Goal: Communication & Community: Connect with others

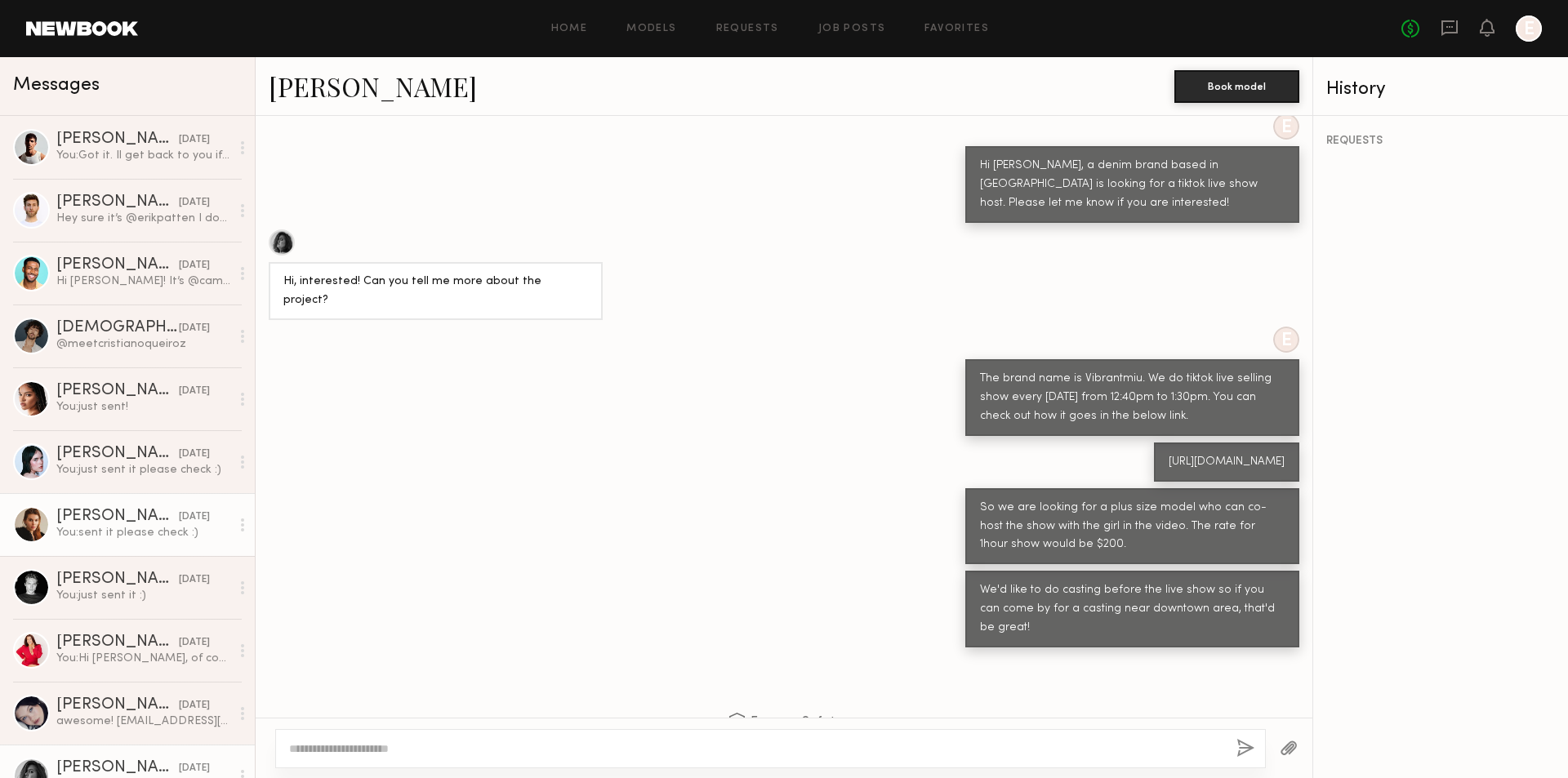
click at [139, 520] on div "[PERSON_NAME]" at bounding box center [118, 517] width 122 height 16
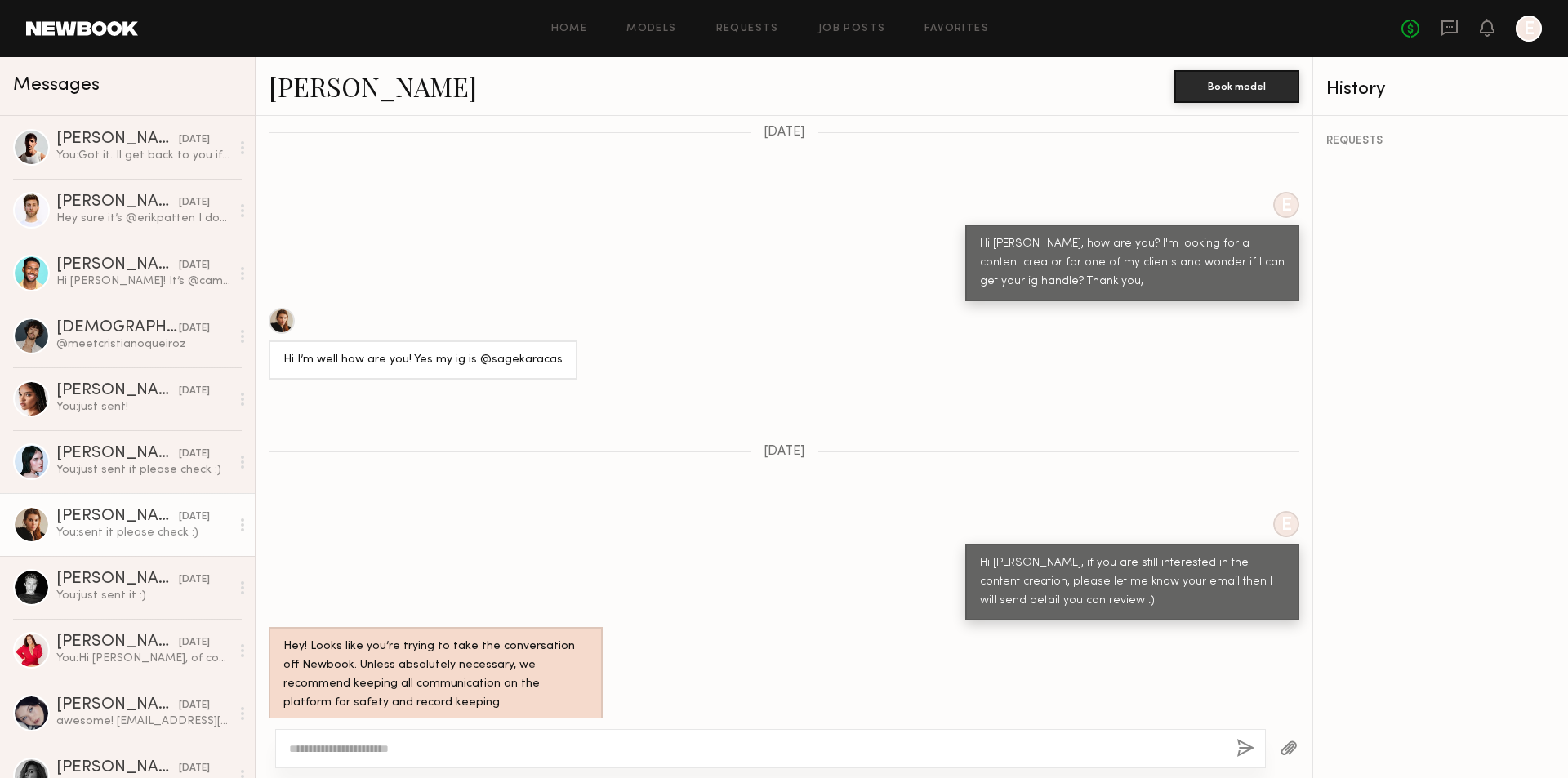
scroll to position [489, 0]
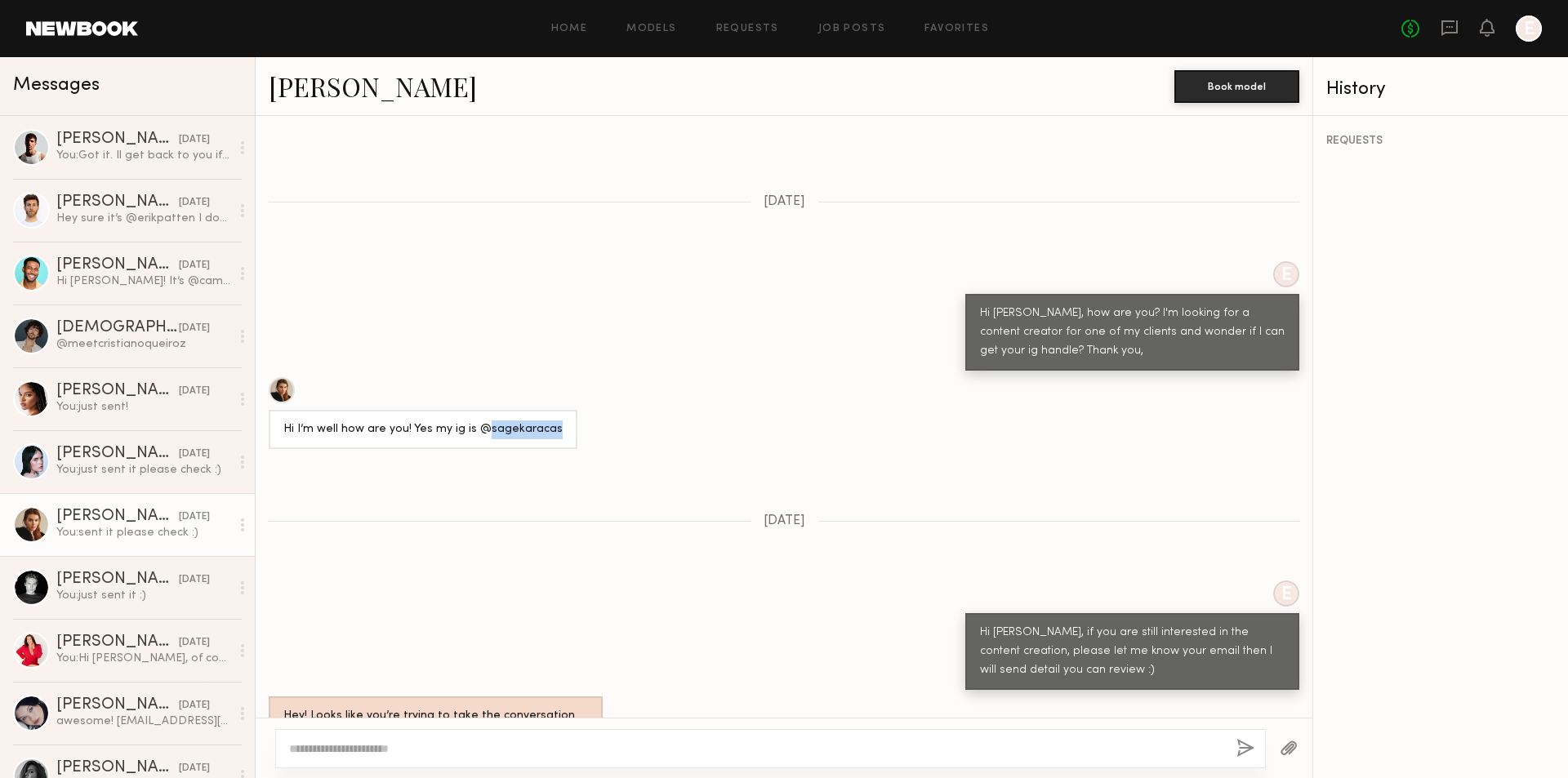
drag, startPoint x: 483, startPoint y: 394, endPoint x: 551, endPoint y: 393, distance: 68.0
click at [551, 410] on div "Hi I’m well how are you! Yes my ig is @sagekaracas" at bounding box center [423, 429] width 309 height 39
copy div "sagekaracas"
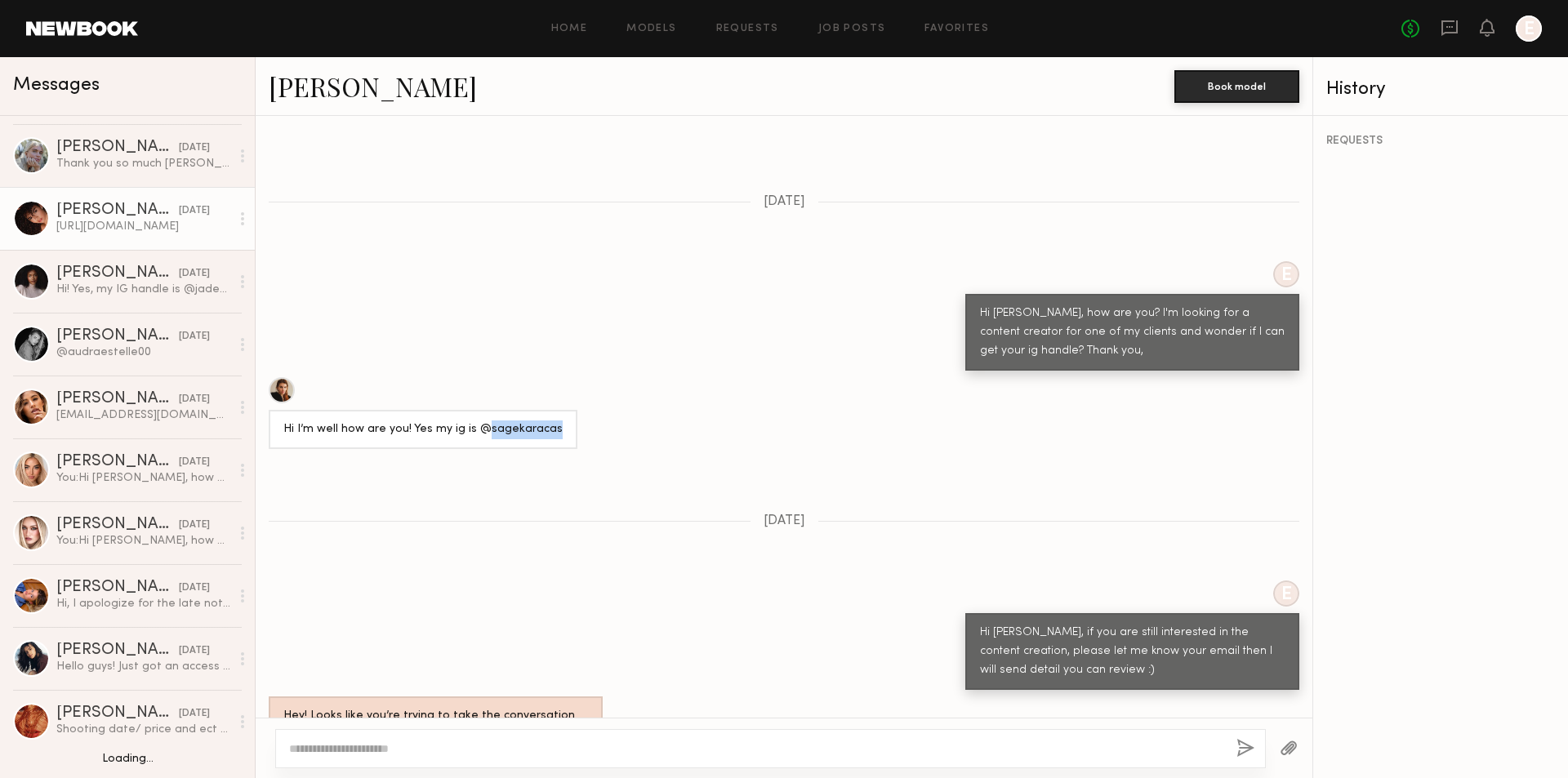
scroll to position [816, 0]
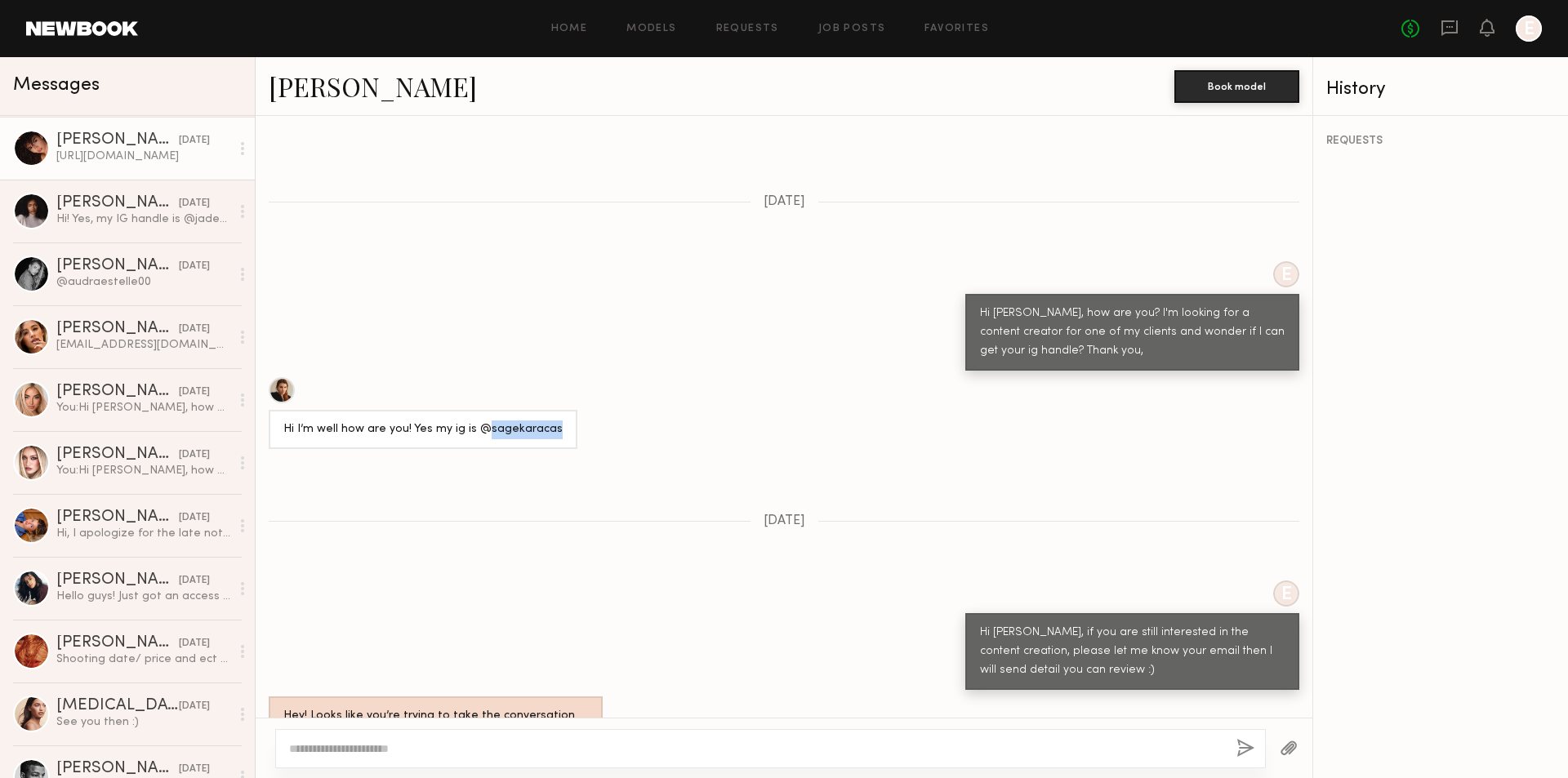
click at [146, 426] on link "[PERSON_NAME] [DATE] You: Hi [PERSON_NAME], how are you? I'm looking for a cont…" at bounding box center [127, 399] width 255 height 63
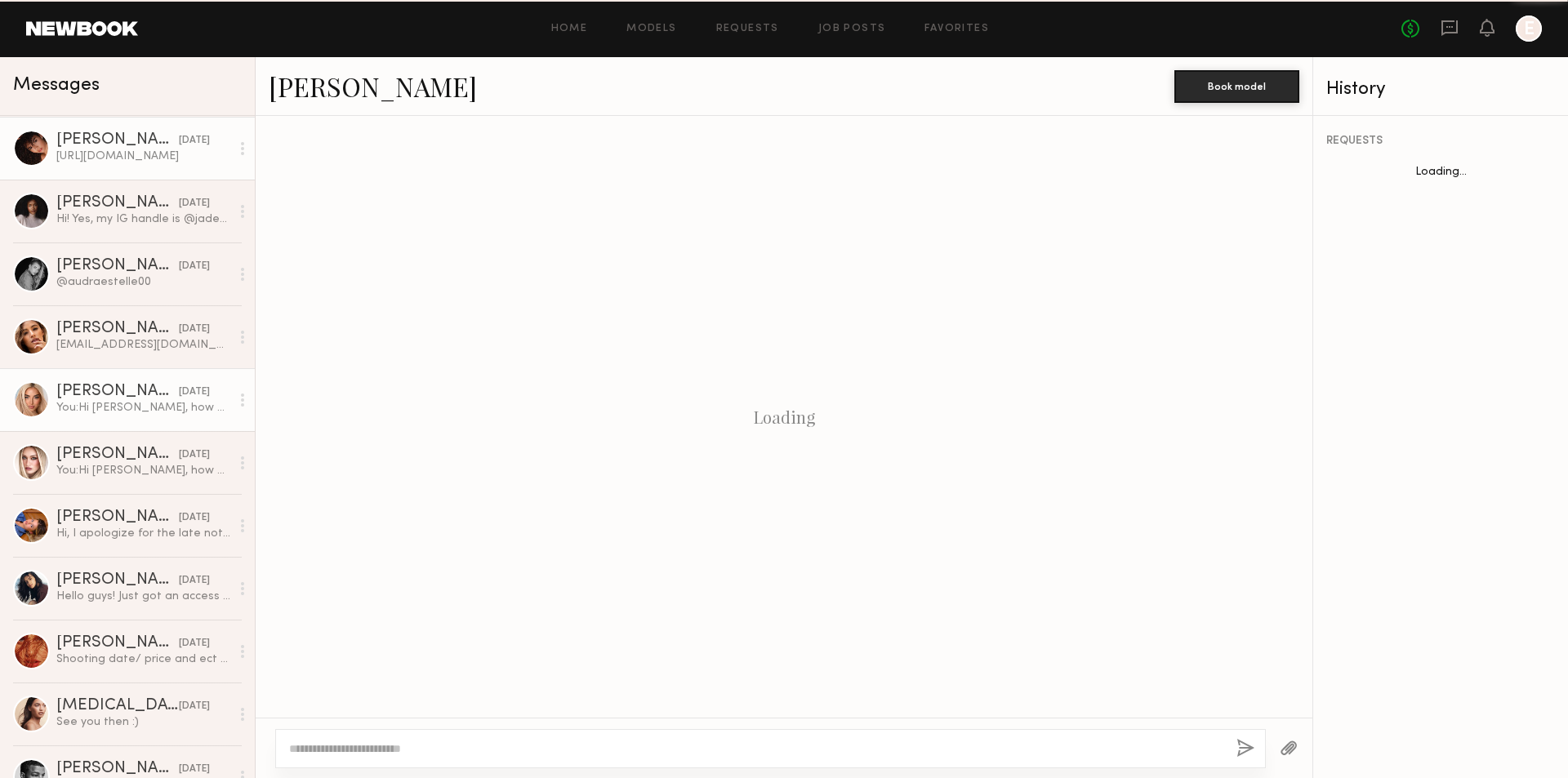
scroll to position [268, 0]
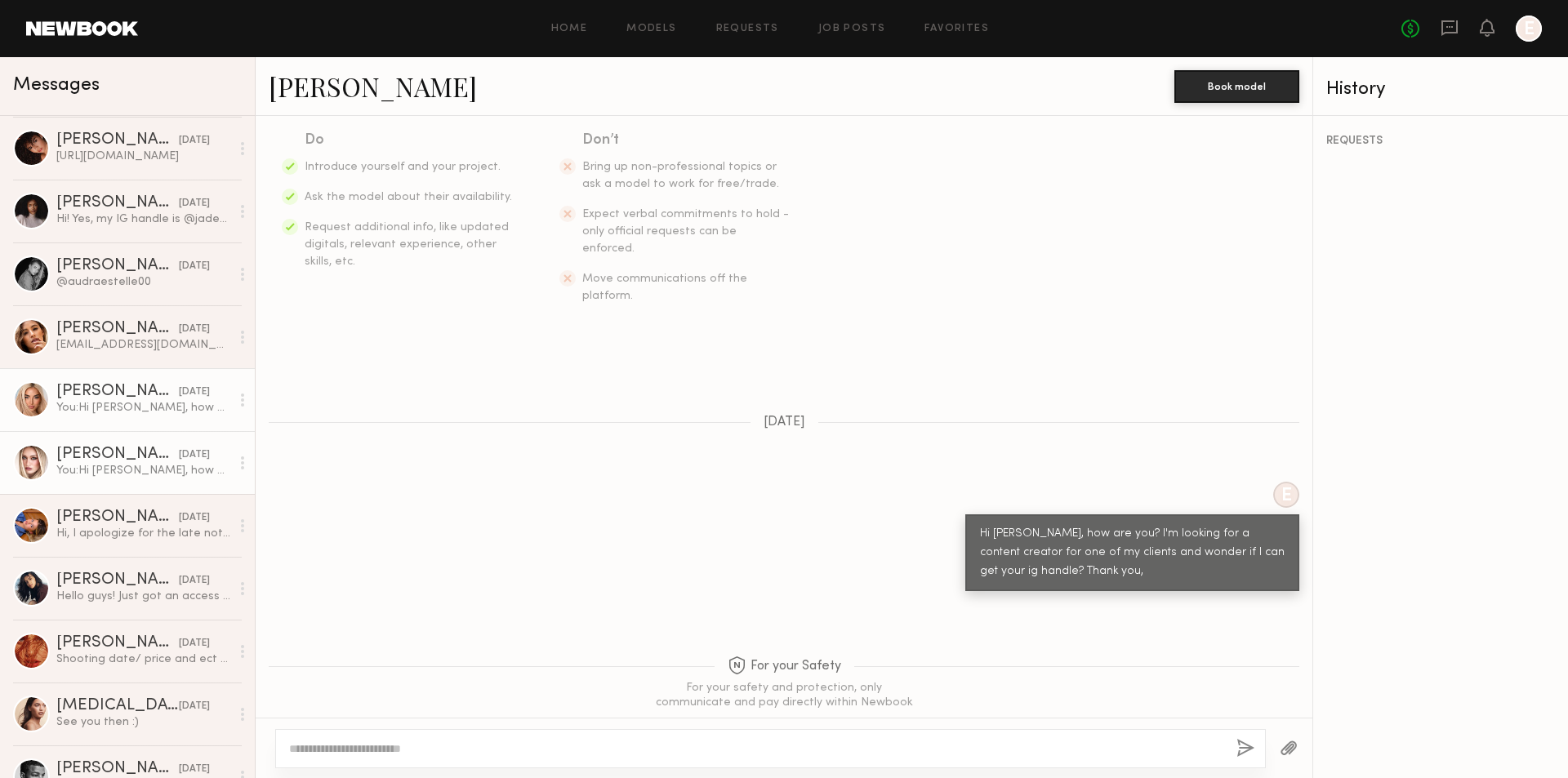
click at [148, 474] on div "You: Hi [PERSON_NAME], how are you? I'm looking for a content creator for one o…" at bounding box center [143, 470] width 174 height 16
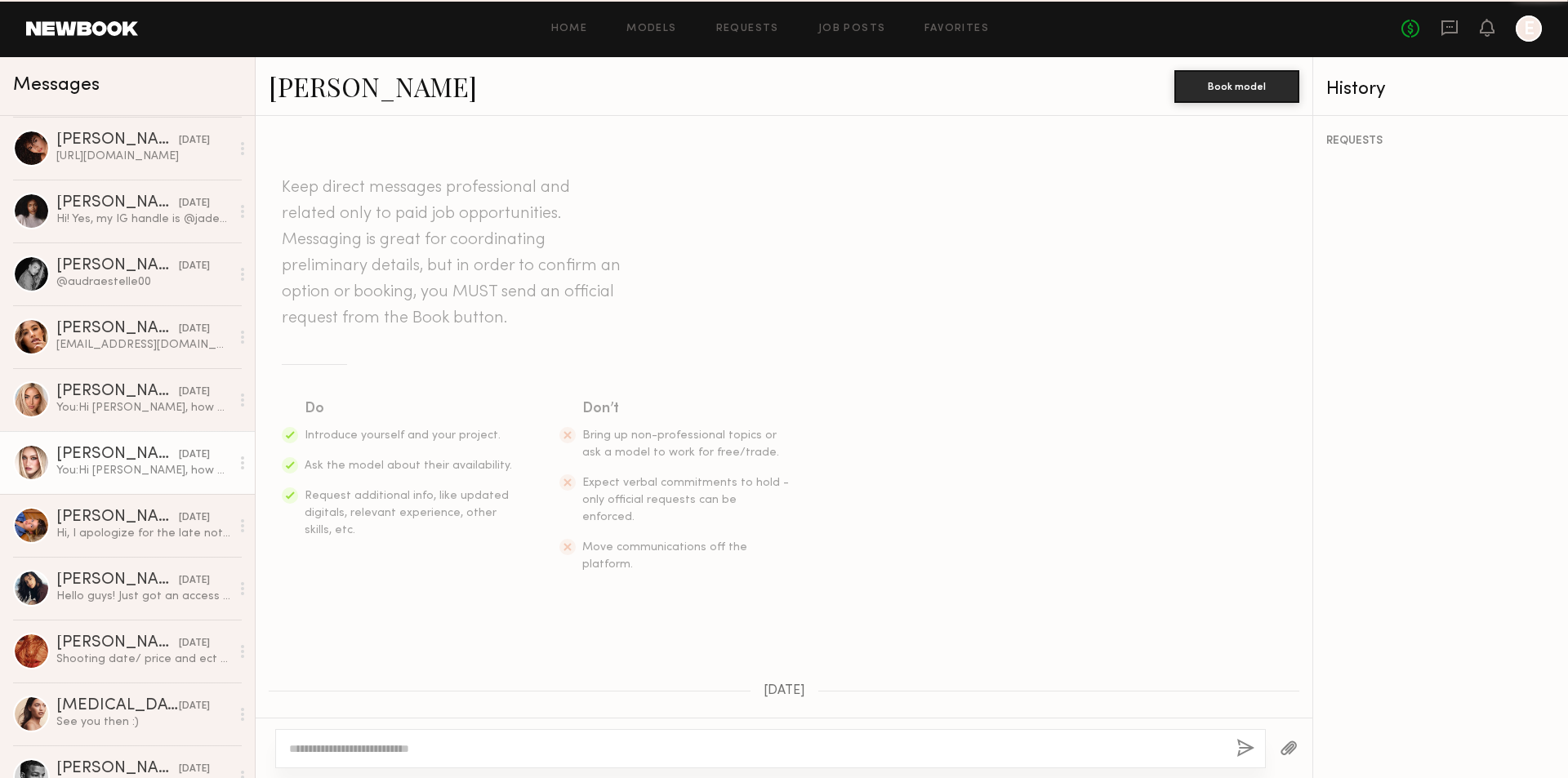
scroll to position [268, 0]
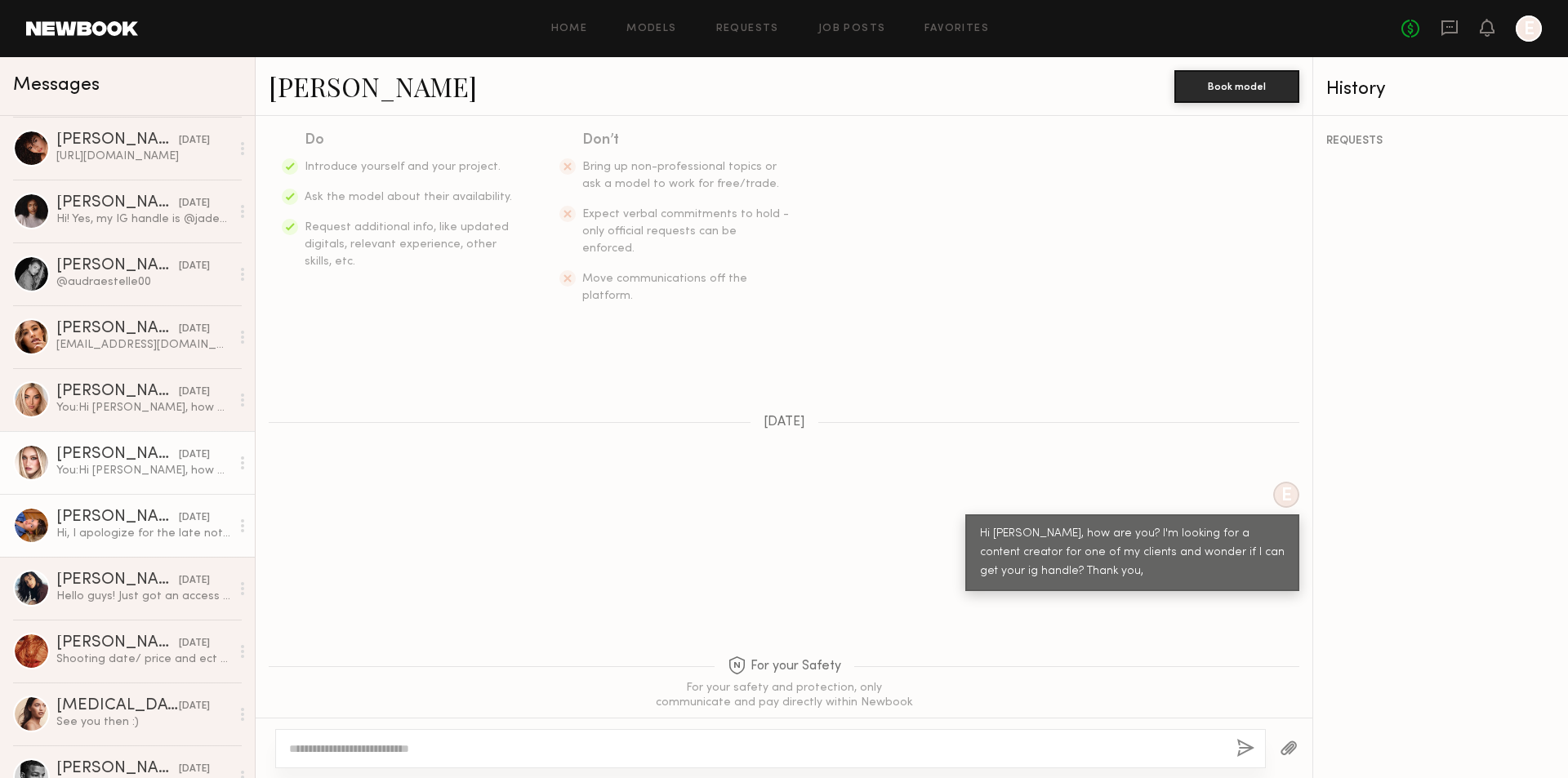
click at [174, 539] on div "Hi, I apologize for the late notice but I won’t be able to make it [DATE]." at bounding box center [143, 533] width 174 height 16
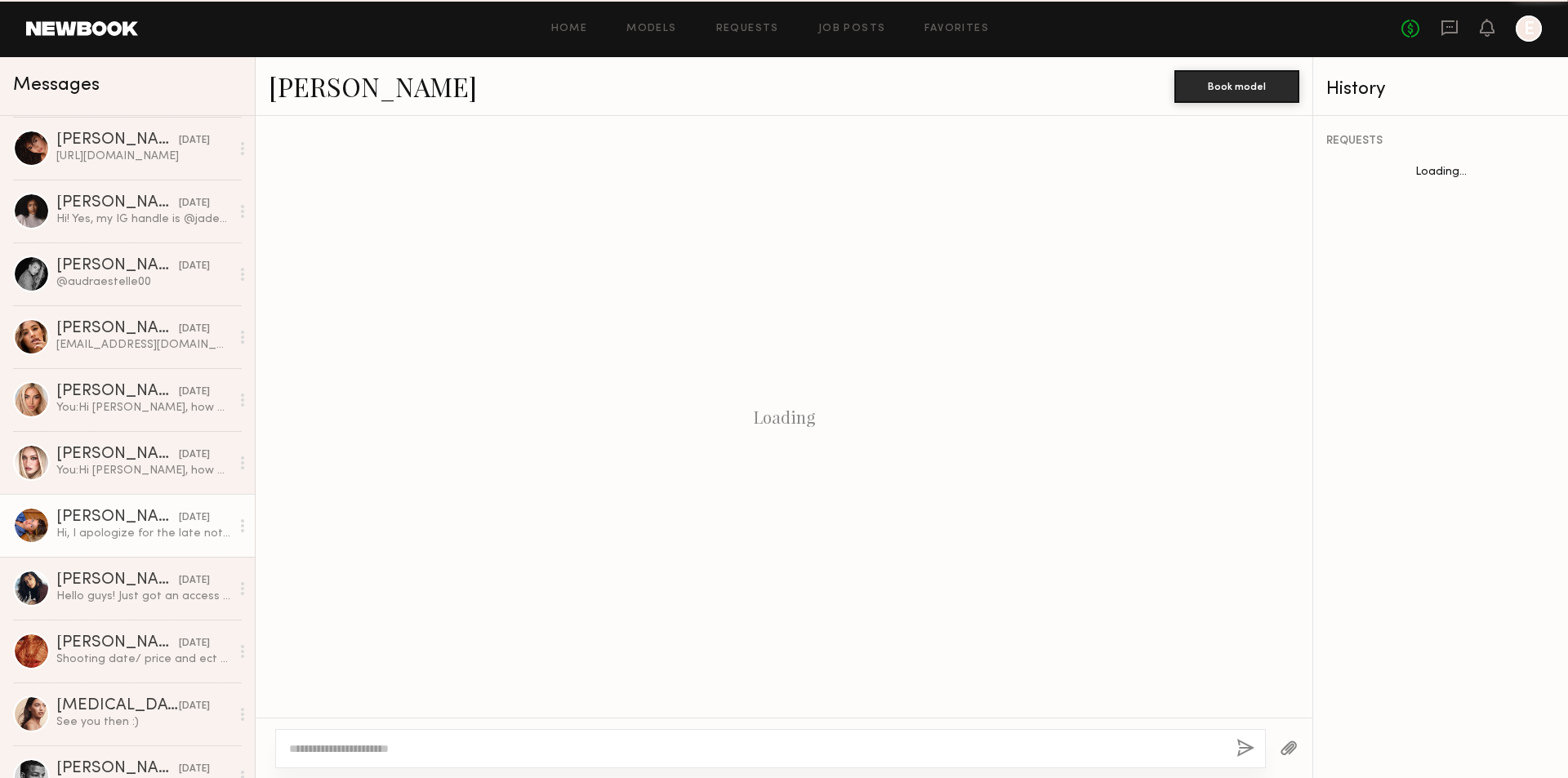
scroll to position [1331, 0]
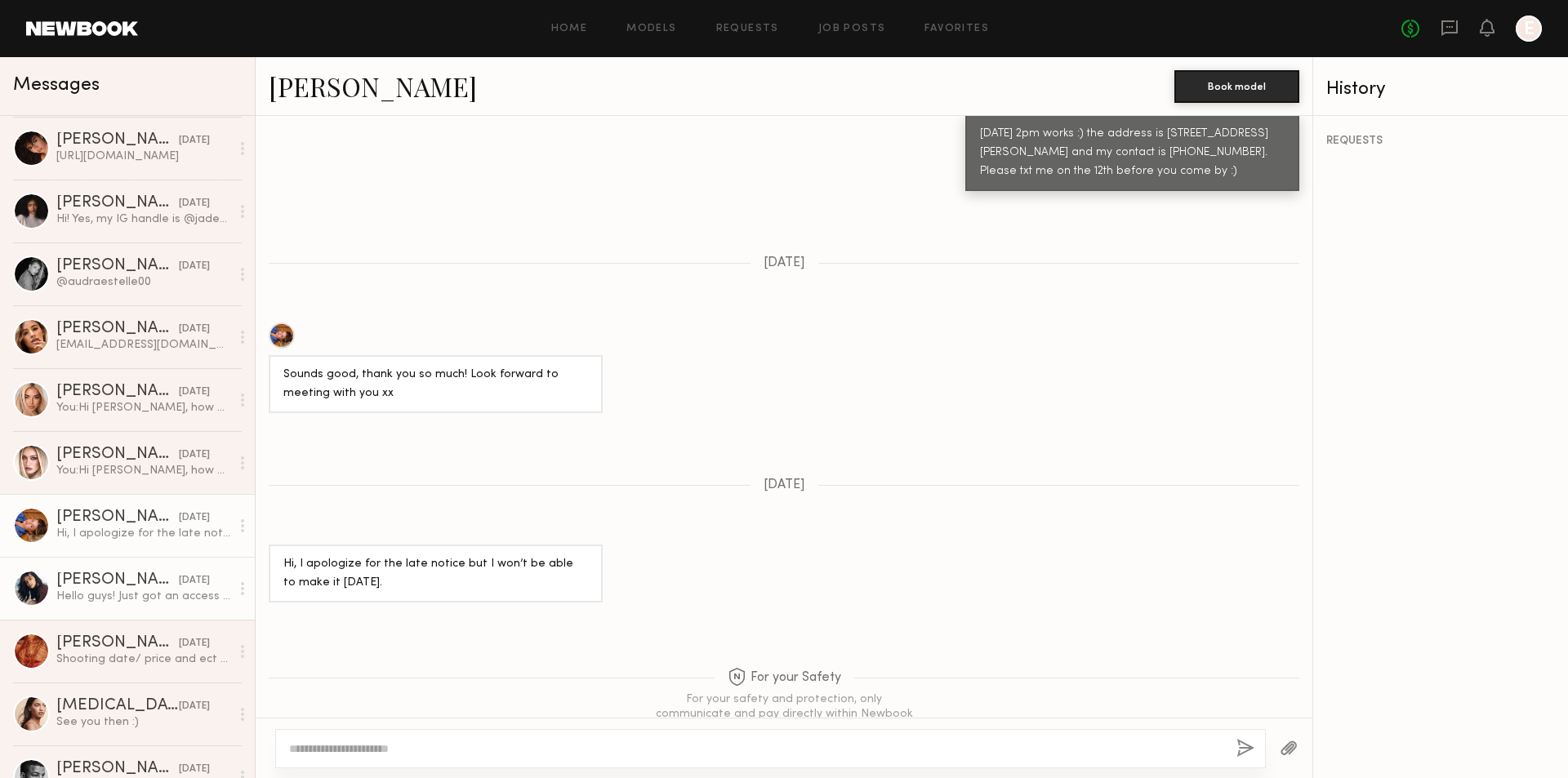
click at [214, 598] on div "Hello guys! Just got an access back to my account. Thank you for reaching me ou…" at bounding box center [143, 596] width 174 height 16
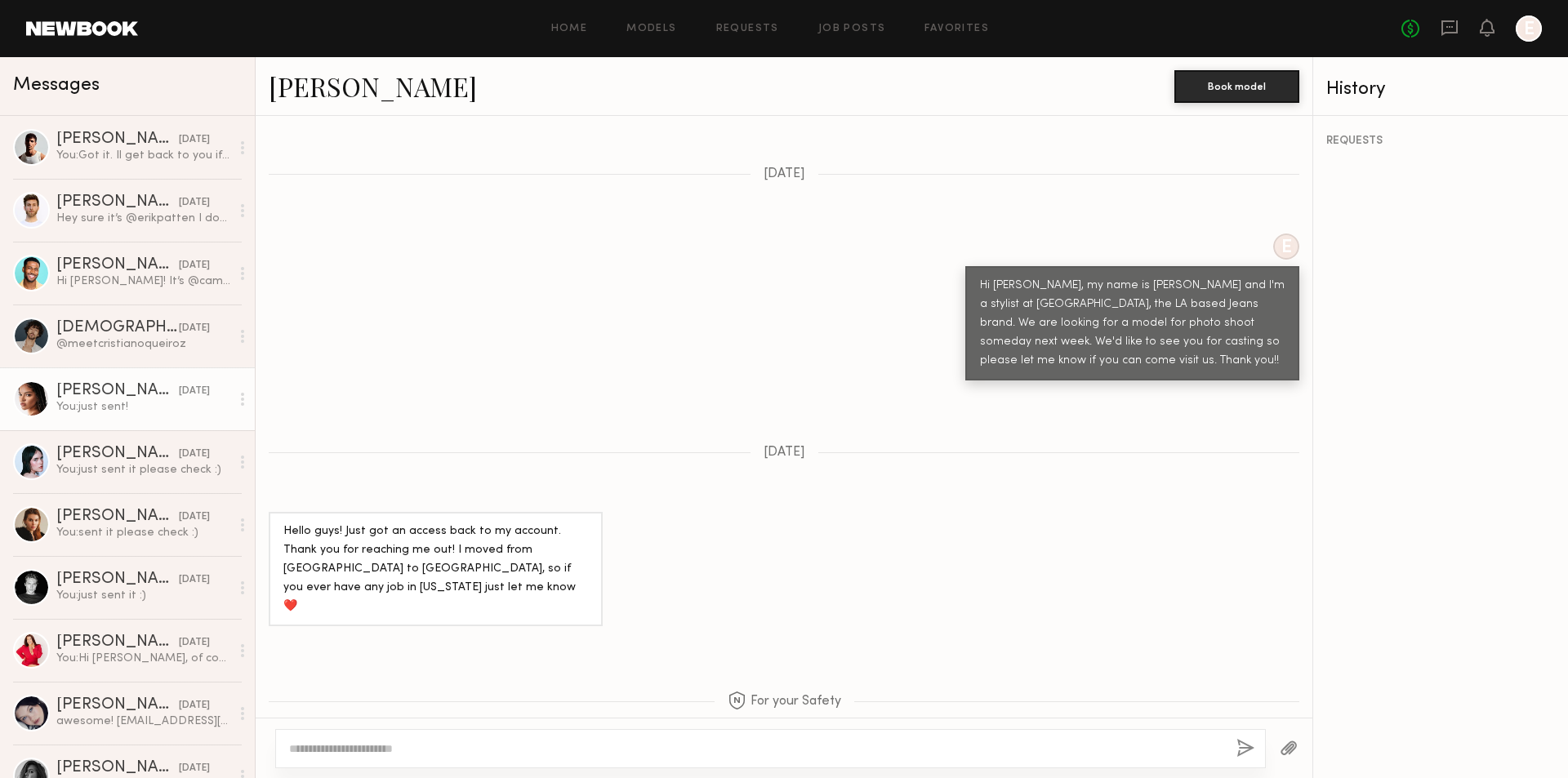
click at [142, 389] on div "[PERSON_NAME]" at bounding box center [118, 391] width 122 height 16
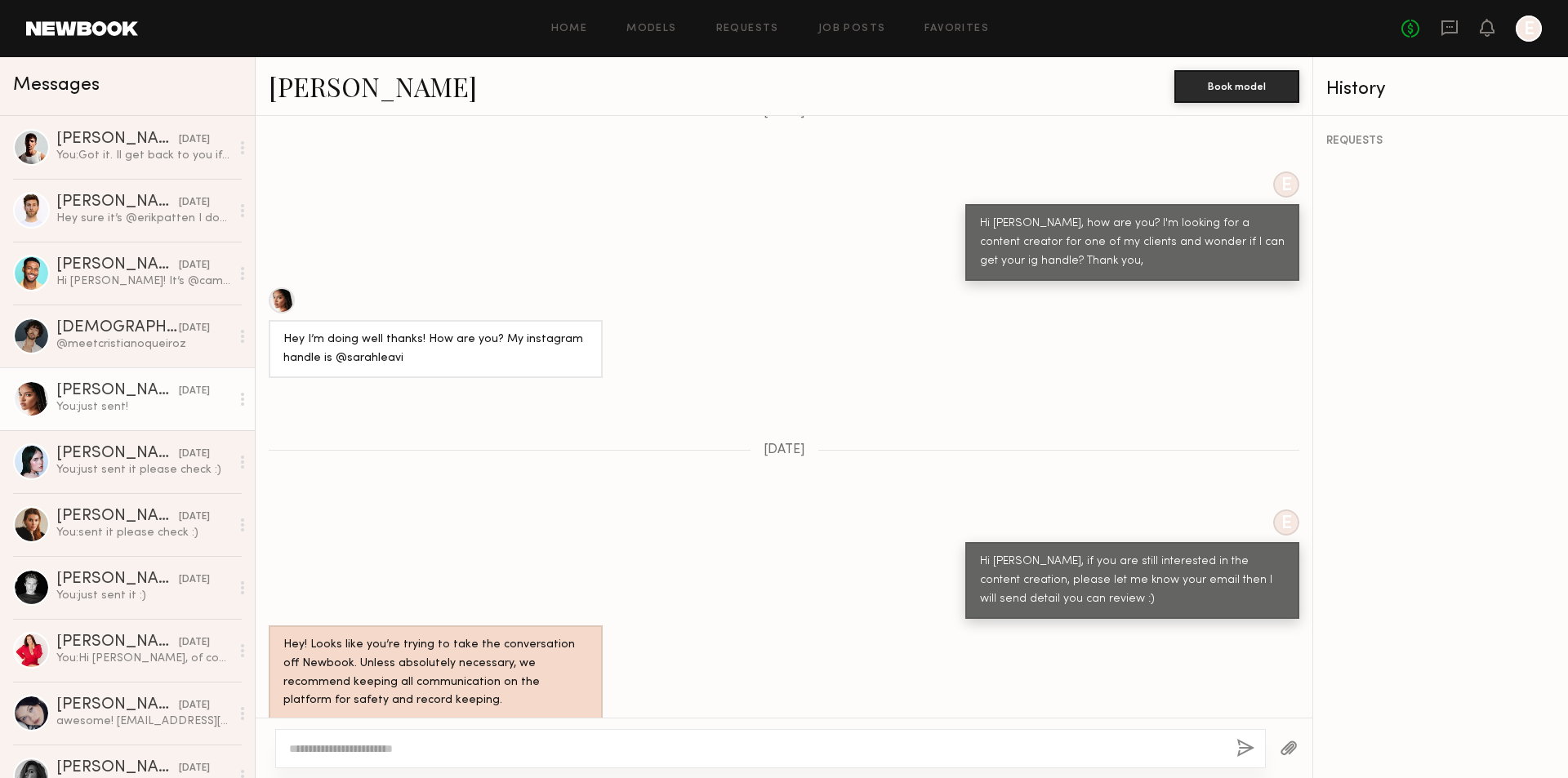
scroll to position [490, 0]
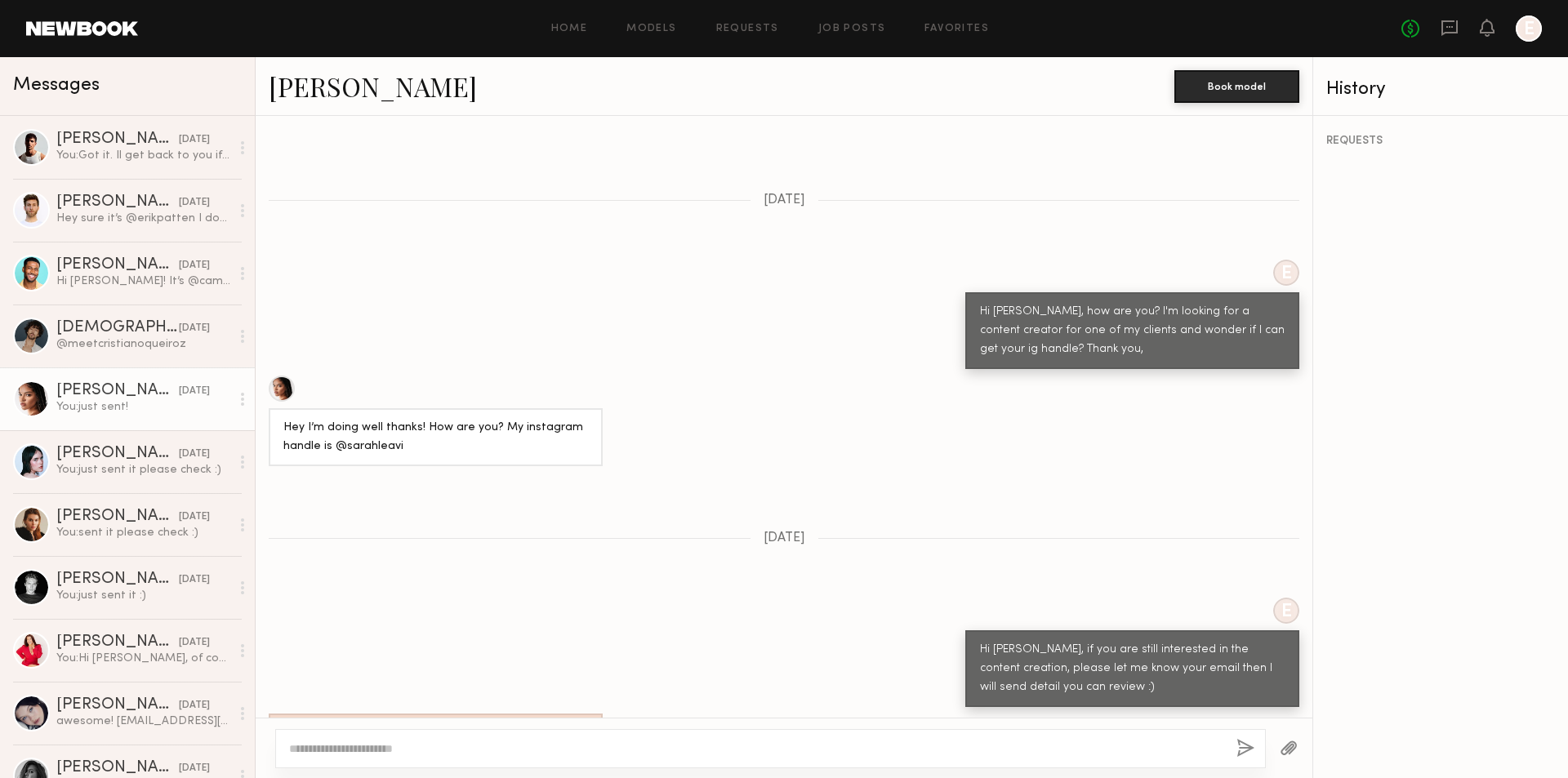
click at [346, 419] on div "Hey I’m doing well thanks! How are you? My instagram handle is @sarahleavi" at bounding box center [435, 437] width 304 height 37
drag, startPoint x: 345, startPoint y: 412, endPoint x: 398, endPoint y: 407, distance: 53.2
click at [398, 419] on div "Hey I’m doing well thanks! How are you? My instagram handle is @sarahleavi" at bounding box center [435, 437] width 304 height 37
copy div "sarahleavi"
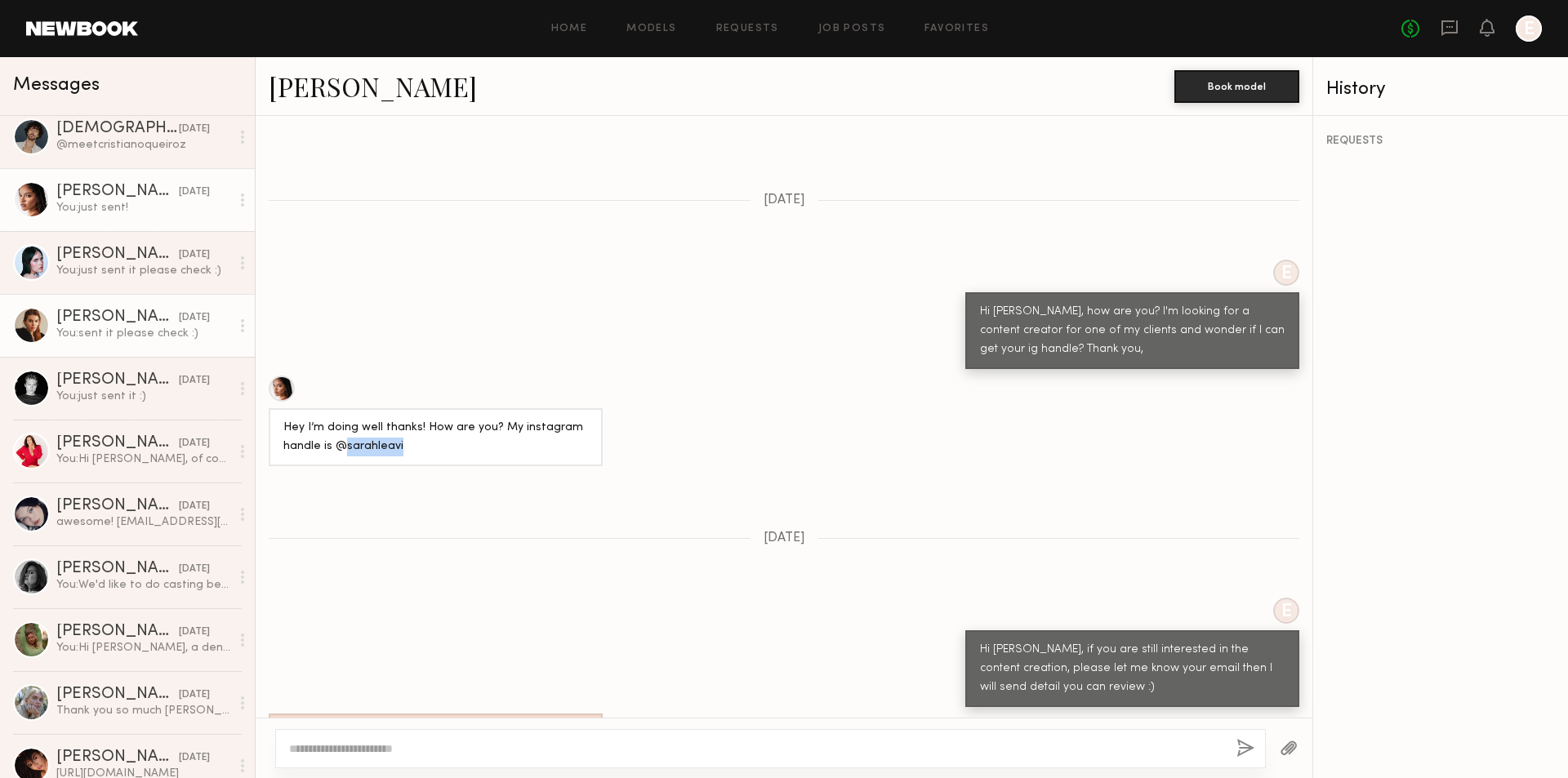
scroll to position [245, 0]
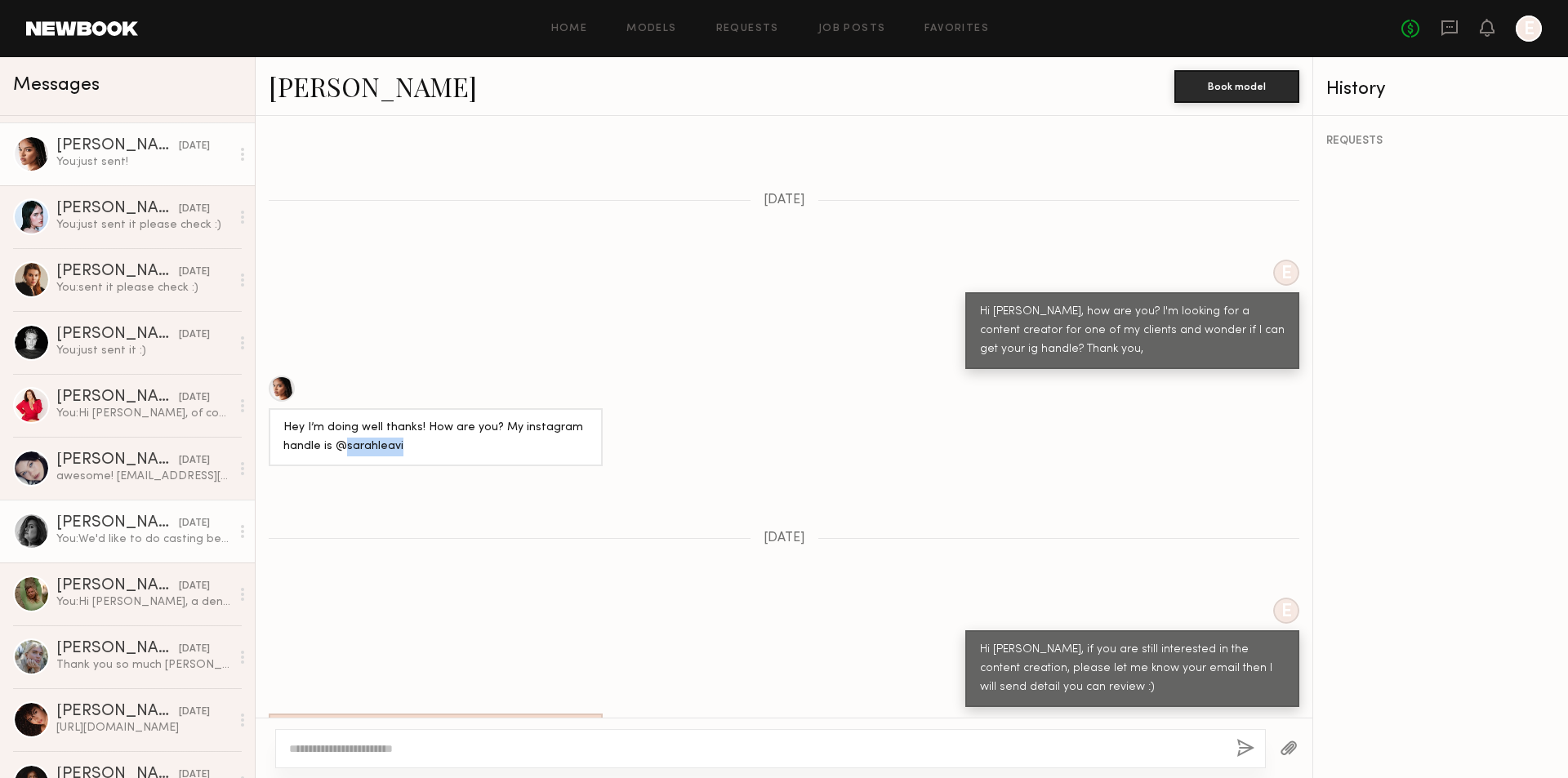
click at [189, 540] on div "You: We'd like to do casting before the live show so if you can come by for a c…" at bounding box center [143, 539] width 174 height 16
